Goal: Use online tool/utility: Utilize a website feature to perform a specific function

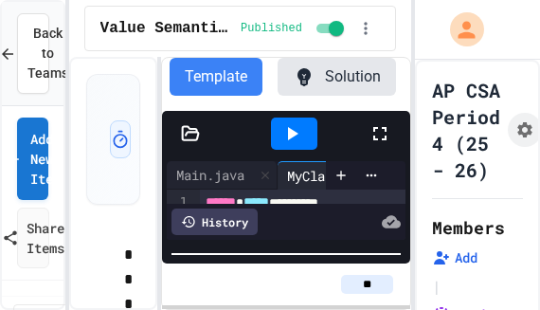
scroll to position [48, 0]
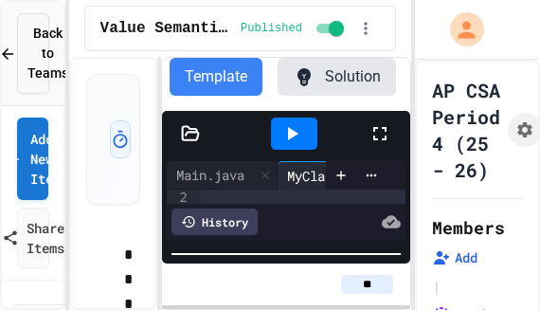
click at [5, 50] on icon at bounding box center [7, 53] width 11 height 11
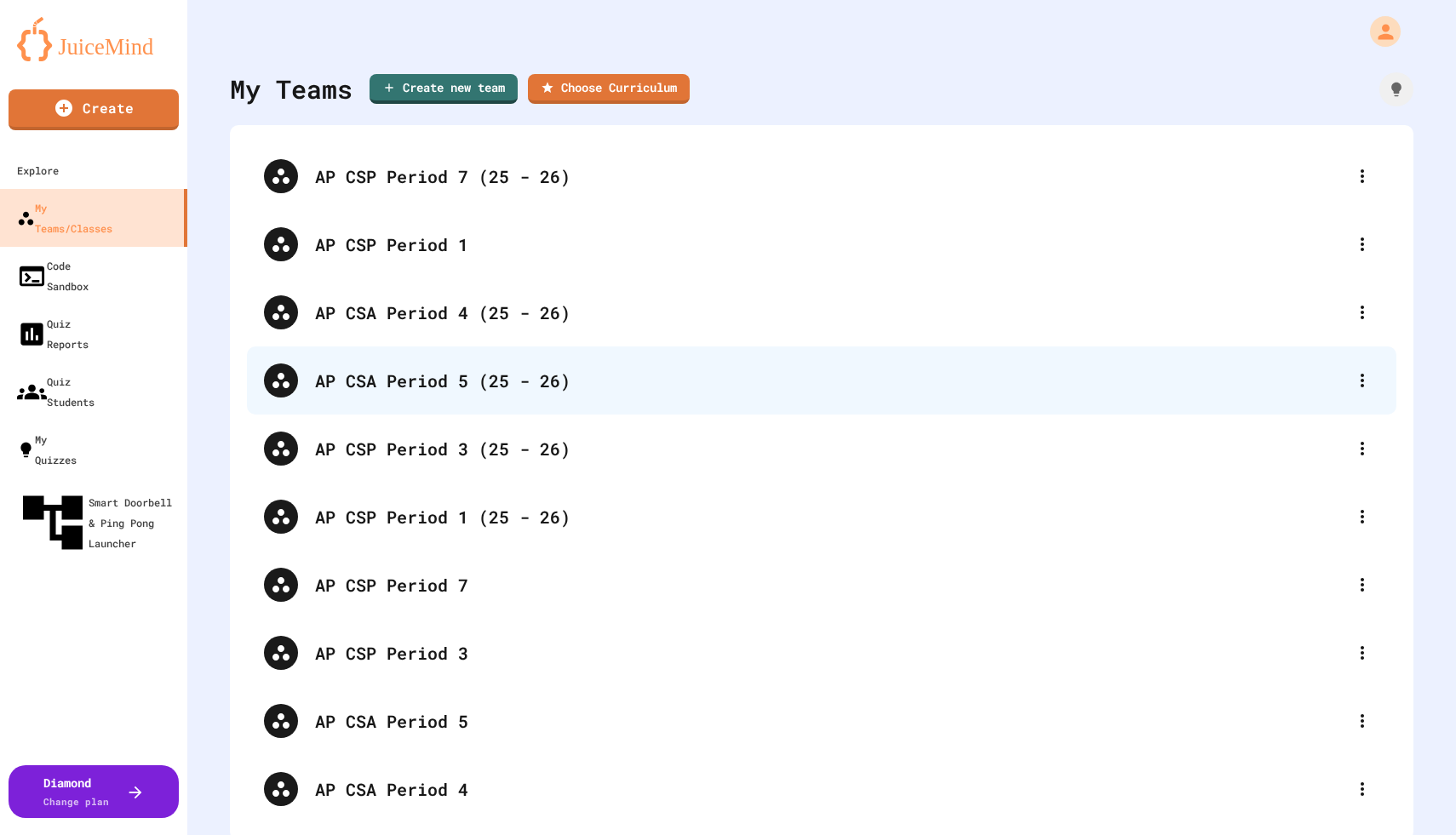
click at [408, 278] on div "AP CSA Period 5 (25 - 26)" at bounding box center [830, 380] width 1031 height 25
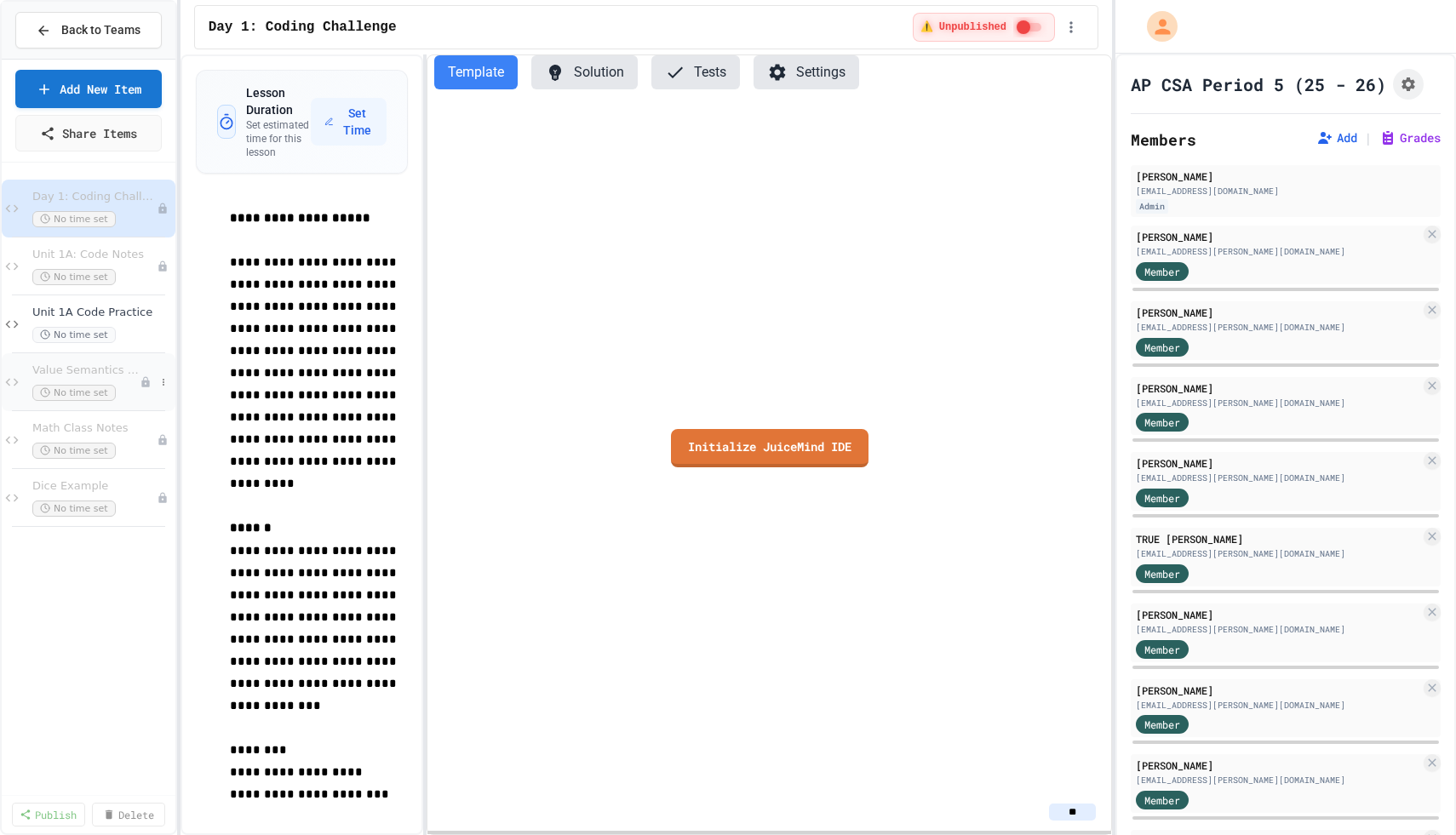
click at [102, 278] on div "Value Semantics Notes No time set" at bounding box center [85, 382] width 107 height 38
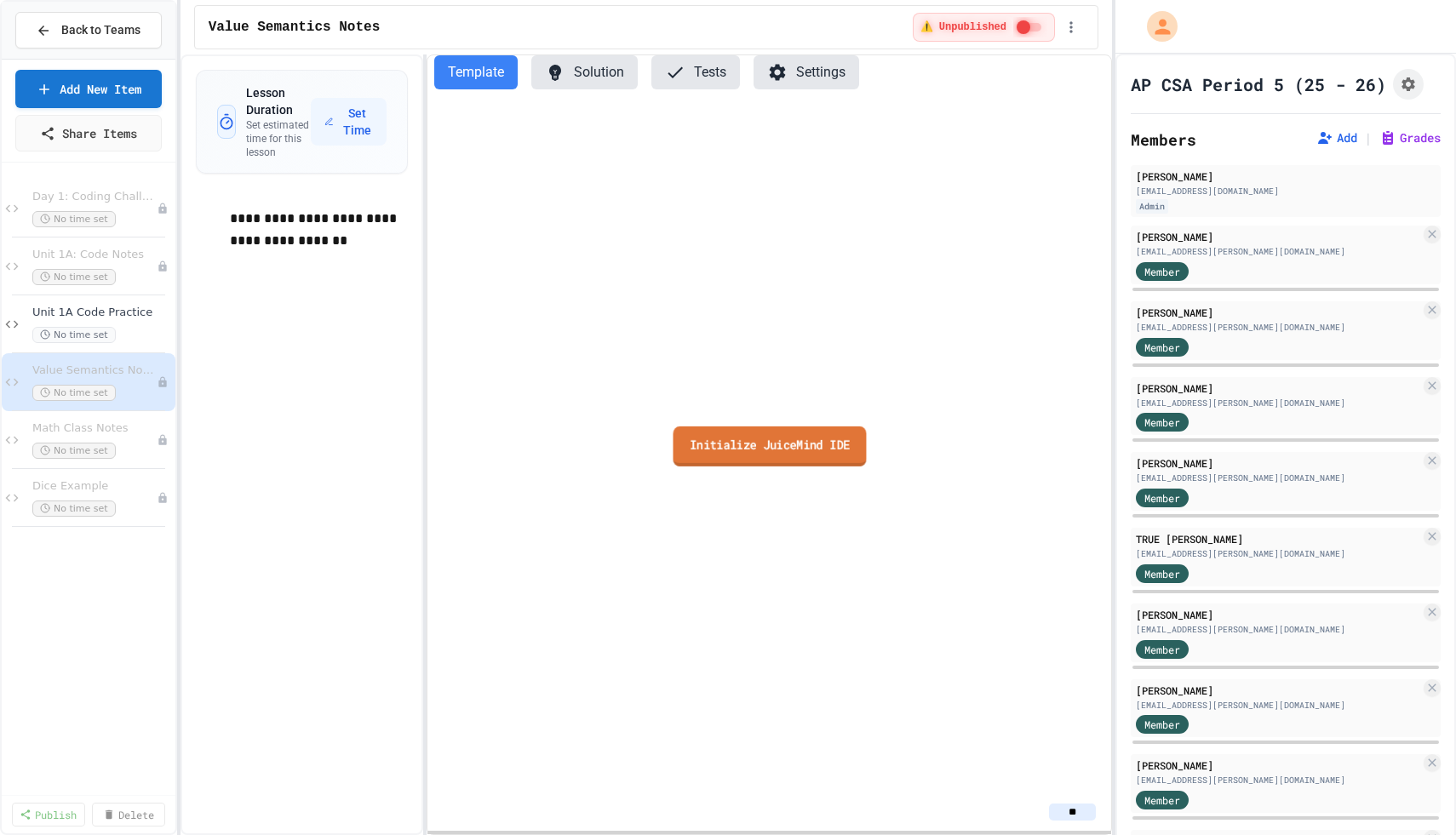
click at [485, 278] on link "Initialize JuiceMind IDE" at bounding box center [769, 446] width 193 height 40
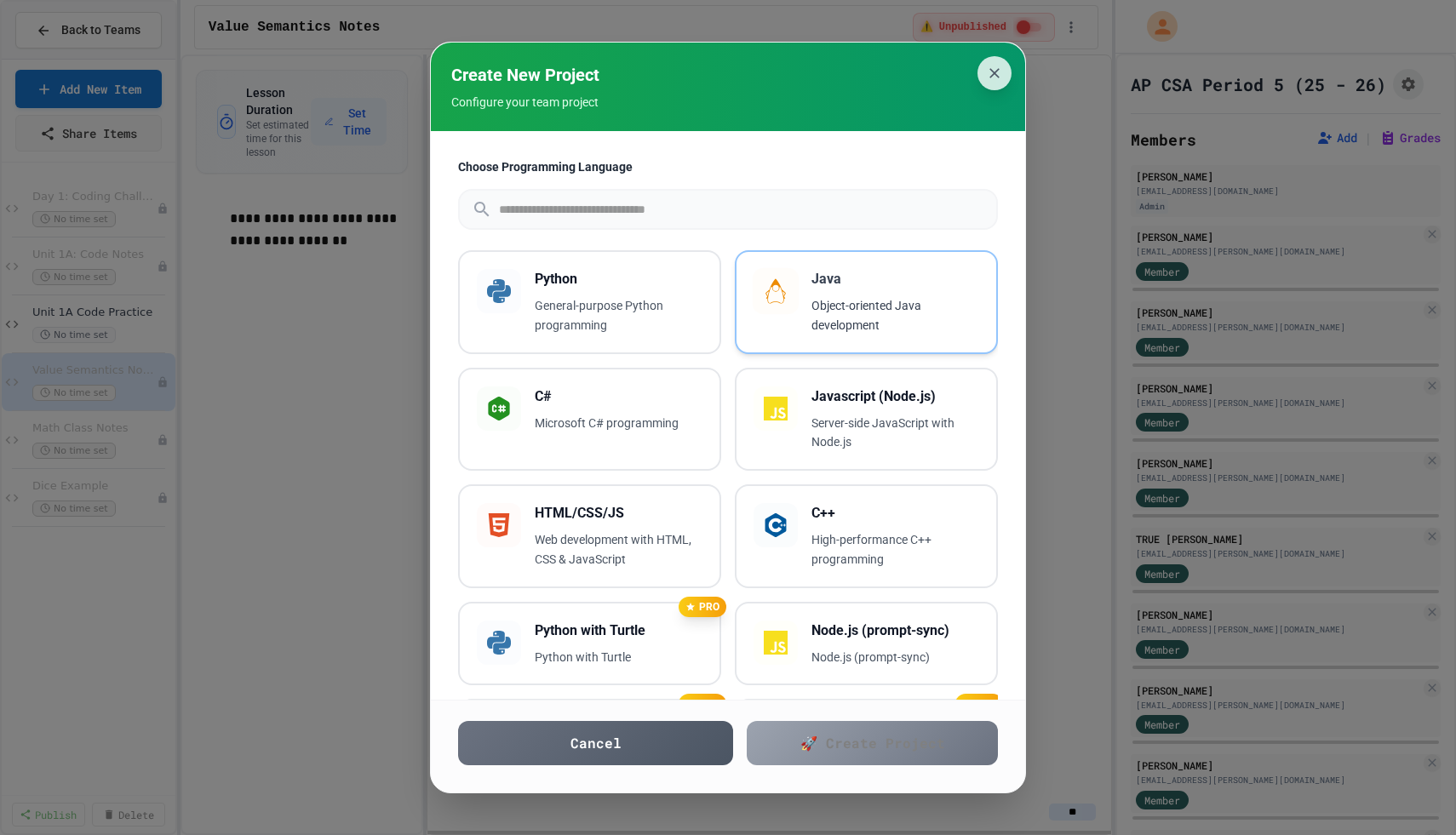
click at [485, 278] on p "Object-oriented Java development" at bounding box center [895, 316] width 168 height 40
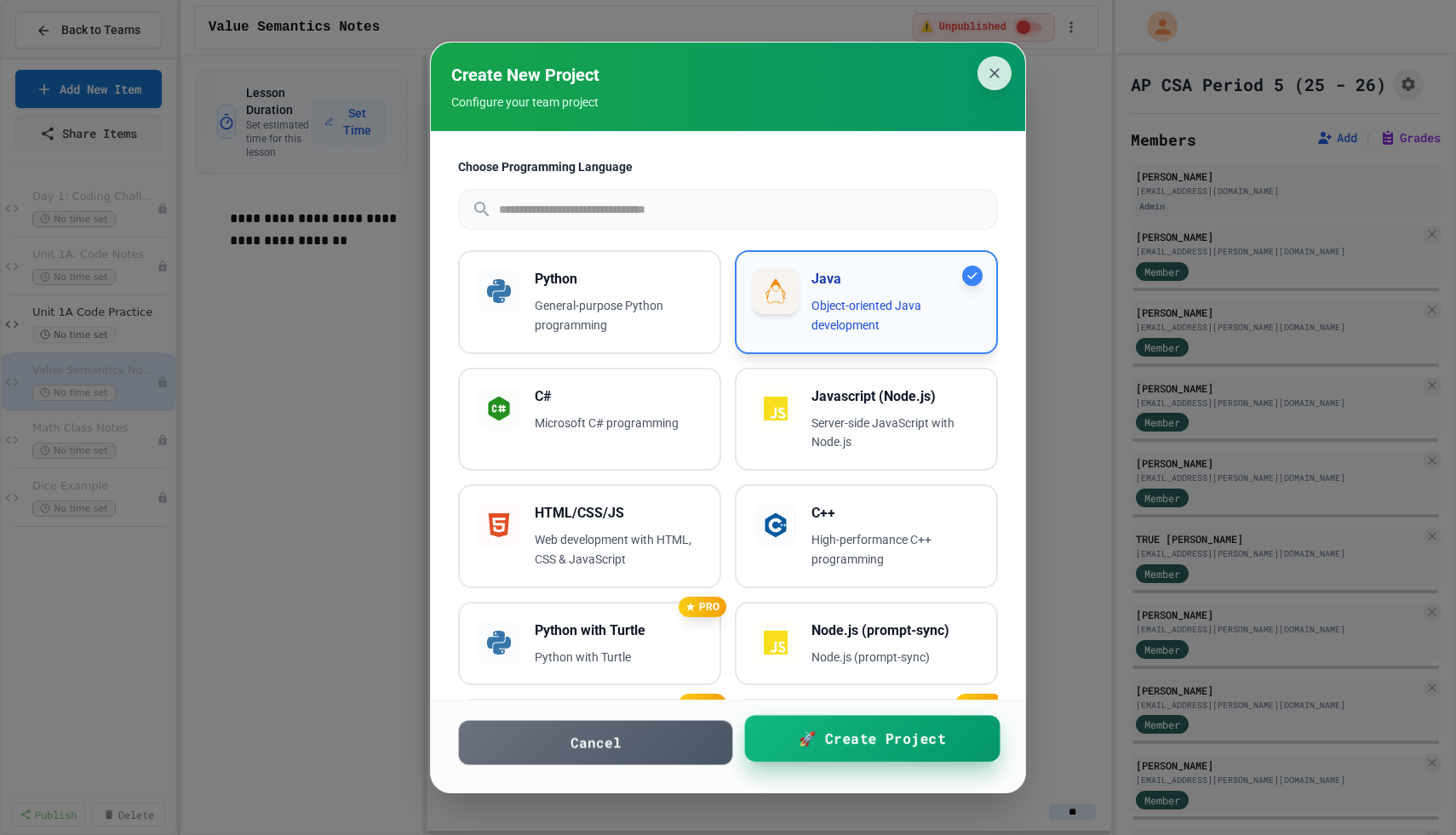
click at [485, 278] on span "🚀 Create Project" at bounding box center [872, 739] width 147 height 22
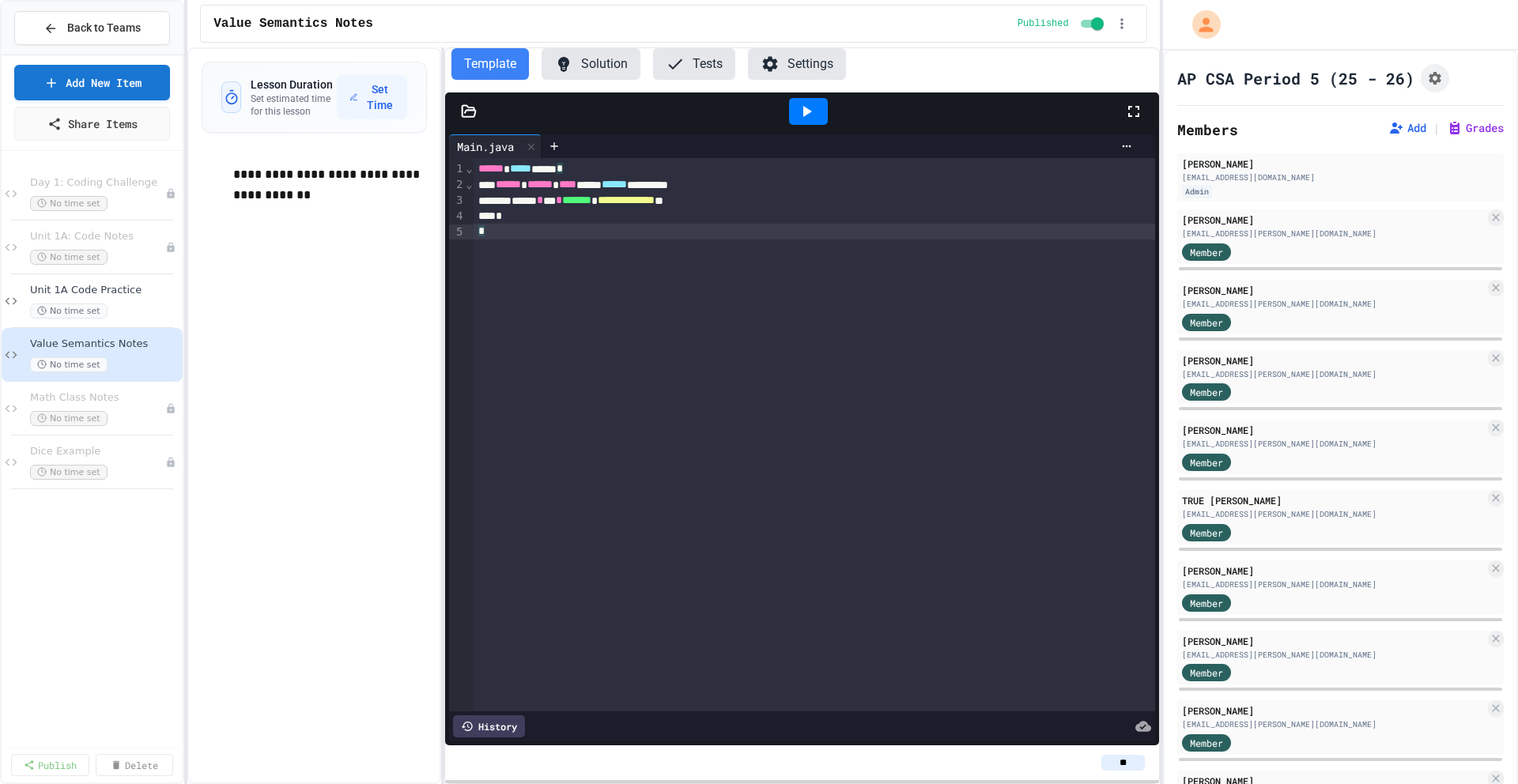
click at [450, 258] on div "**********" at bounding box center [814, 434] width 681 height 554
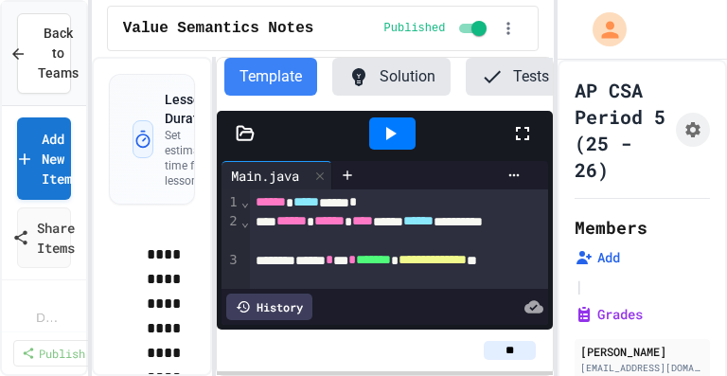
click at [526, 137] on icon at bounding box center [522, 133] width 23 height 23
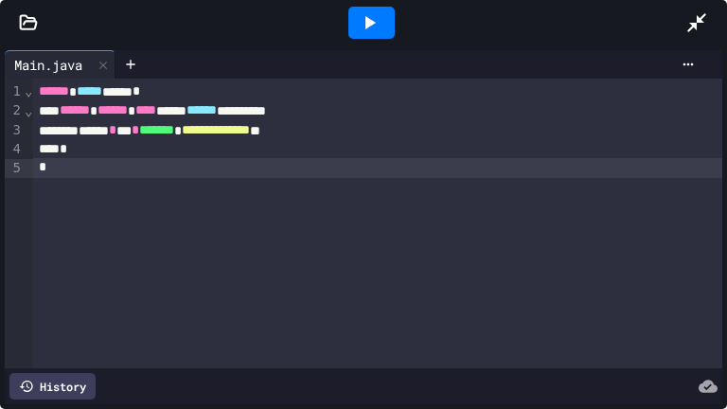
click at [25, 25] on icon at bounding box center [28, 22] width 19 height 19
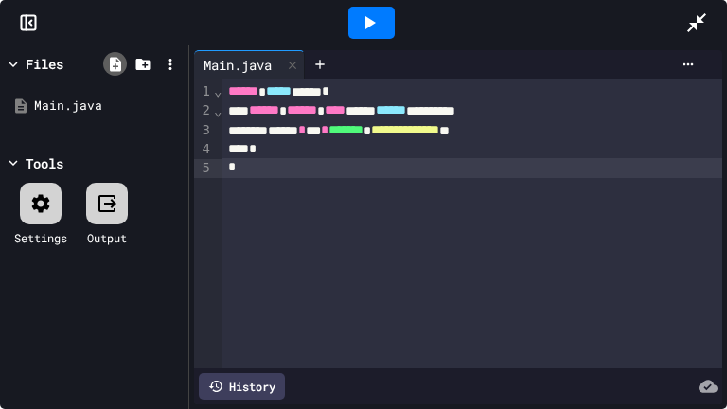
click at [117, 63] on icon at bounding box center [115, 64] width 11 height 14
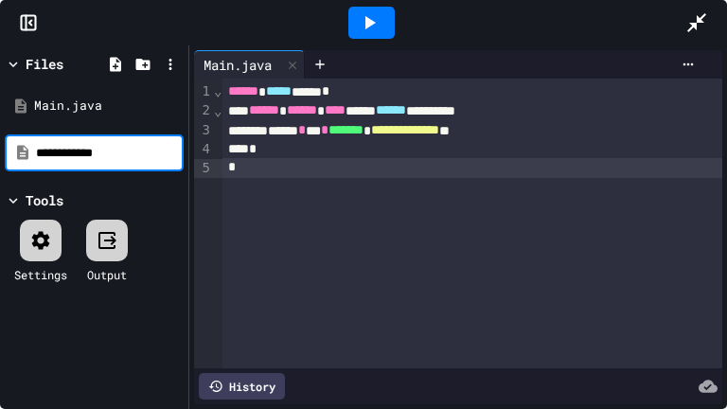
type input "**********"
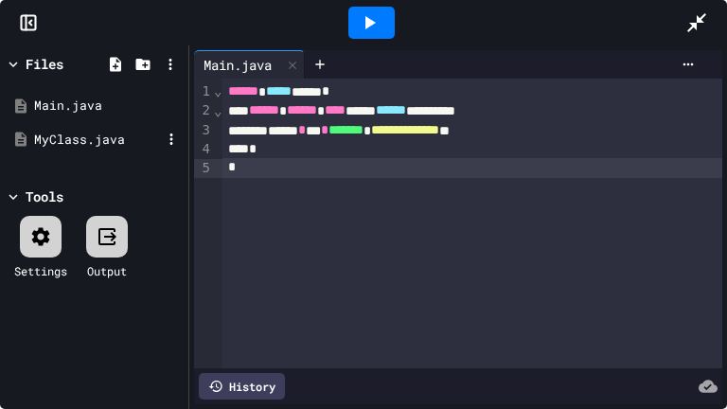
click at [65, 141] on div "MyClass.java" at bounding box center [97, 140] width 127 height 19
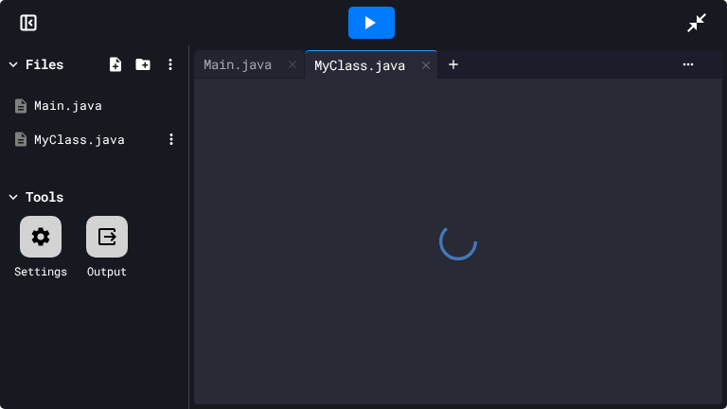
click at [65, 141] on div "MyClass.java" at bounding box center [97, 140] width 127 height 19
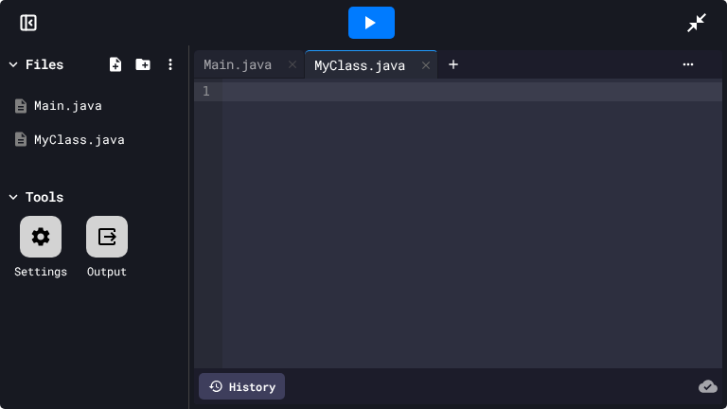
click at [241, 98] on div at bounding box center [473, 91] width 500 height 19
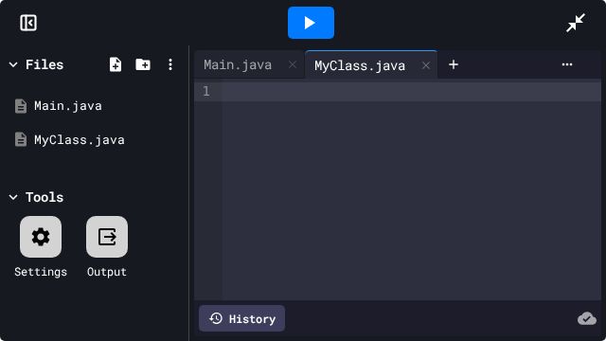
click at [30, 26] on icon at bounding box center [28, 22] width 19 height 19
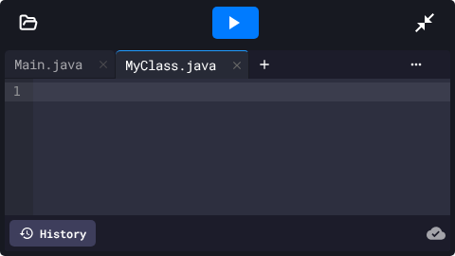
click at [33, 89] on div at bounding box center [241, 91] width 417 height 19
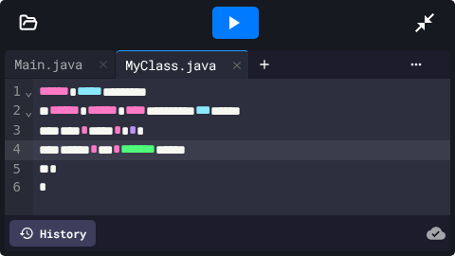
click at [219, 94] on div "****** ***** ********" at bounding box center [241, 91] width 417 height 19
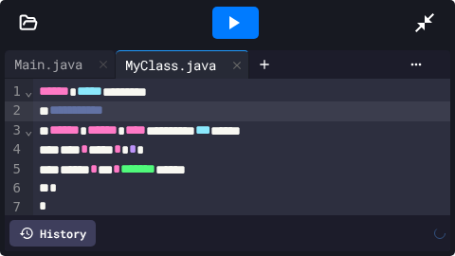
scroll to position [5, 0]
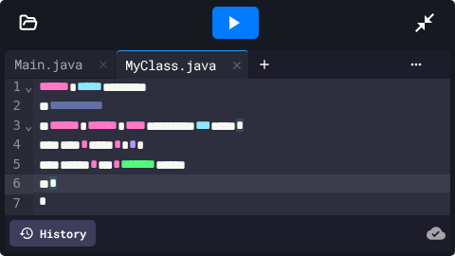
click at [102, 185] on div "*" at bounding box center [241, 183] width 417 height 19
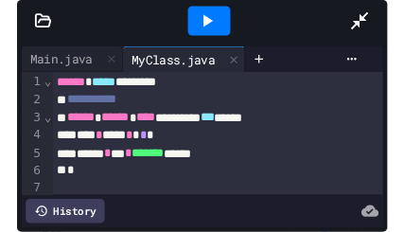
scroll to position [2, 0]
